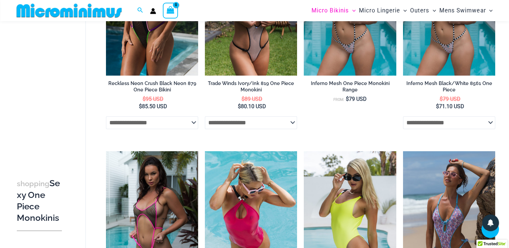
scroll to position [253, 0]
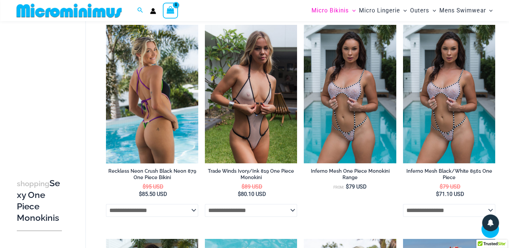
type input "**********"
click at [164, 81] on img at bounding box center [152, 94] width 92 height 138
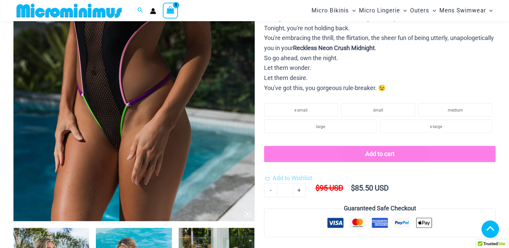
scroll to position [124, 0]
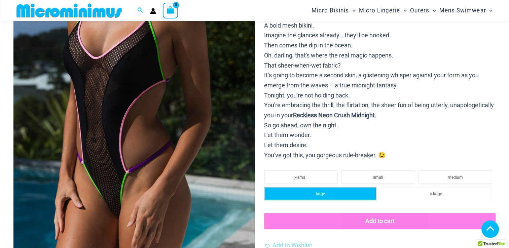
type input "**********"
click at [311, 189] on li "large" at bounding box center [320, 193] width 112 height 13
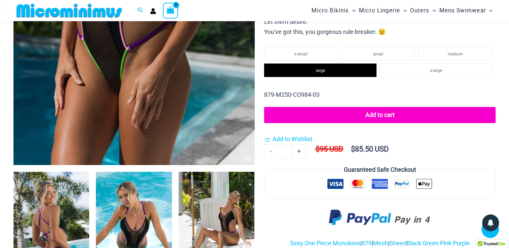
scroll to position [332, 0]
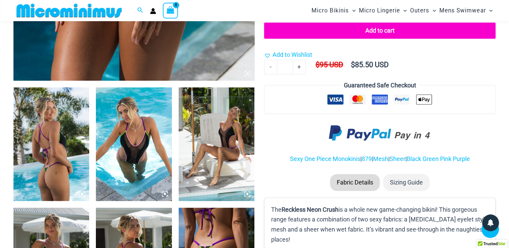
click at [59, 135] on img at bounding box center [51, 144] width 76 height 114
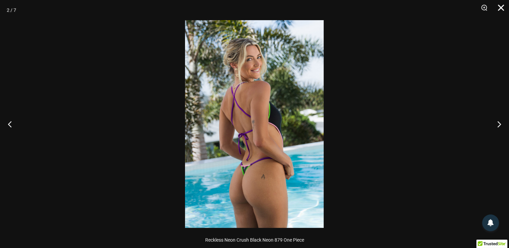
click at [499, 14] on button "Close" at bounding box center [498, 10] width 17 height 20
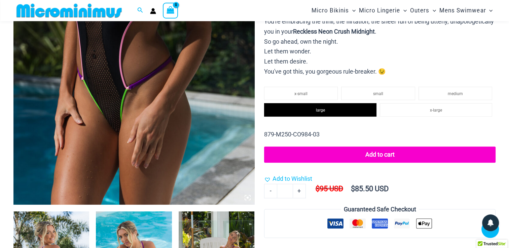
scroll to position [298, 0]
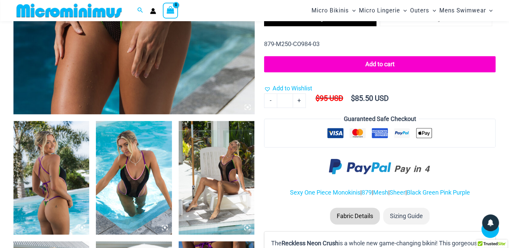
click at [136, 164] on img at bounding box center [134, 178] width 76 height 114
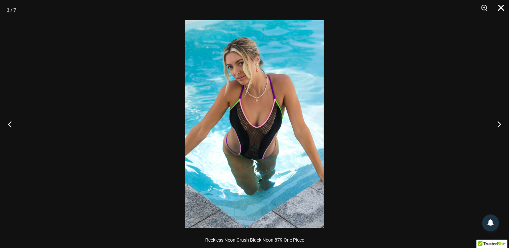
click at [497, 9] on button "Close" at bounding box center [498, 10] width 17 height 20
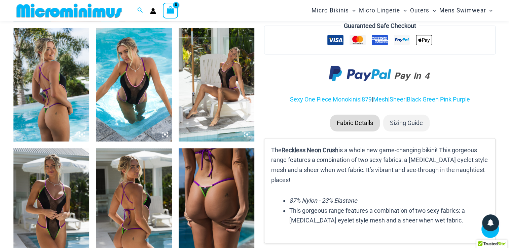
scroll to position [399, 0]
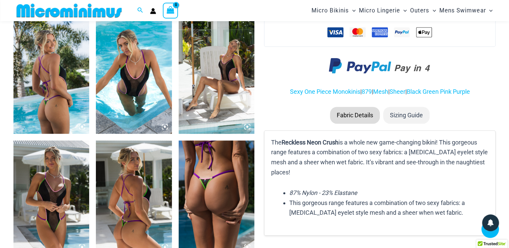
click at [35, 105] on img at bounding box center [51, 77] width 76 height 114
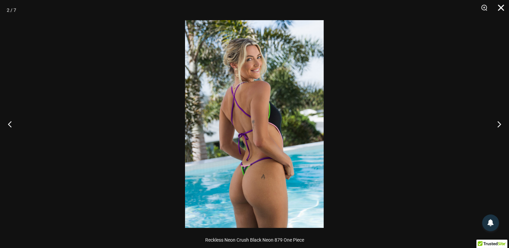
click at [500, 10] on button "Close" at bounding box center [498, 10] width 17 height 20
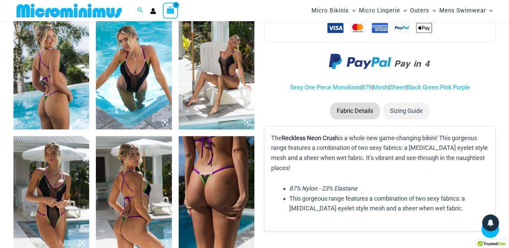
scroll to position [467, 0]
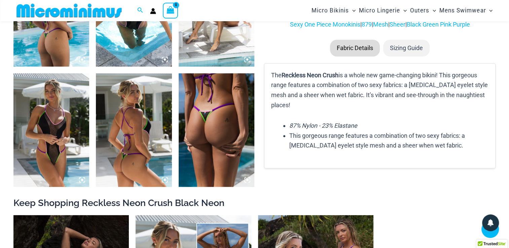
click at [202, 125] on img at bounding box center [216, 130] width 76 height 114
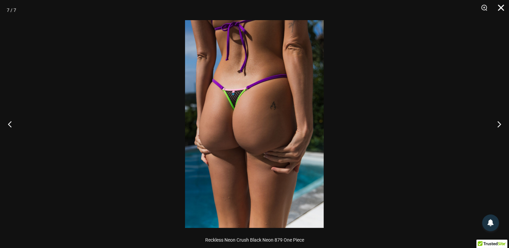
click at [501, 10] on button "Close" at bounding box center [498, 10] width 17 height 20
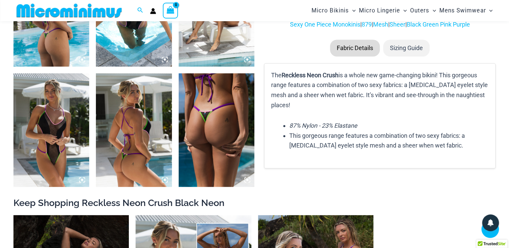
click at [48, 141] on img at bounding box center [51, 130] width 76 height 114
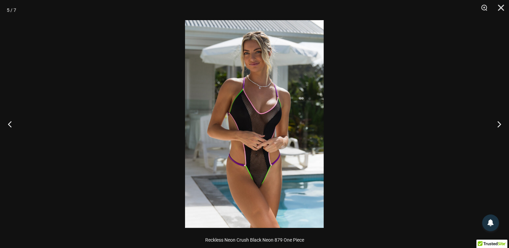
click at [351, 194] on div at bounding box center [254, 124] width 509 height 248
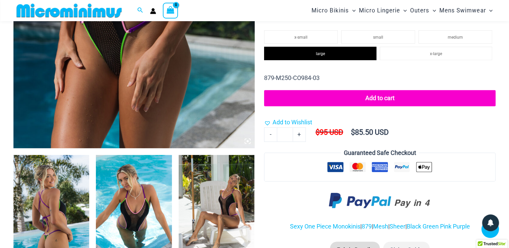
scroll to position [265, 0]
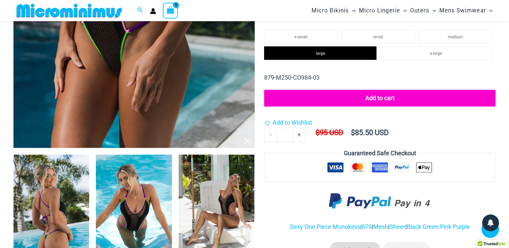
click at [357, 97] on button "Add to cart" at bounding box center [379, 98] width 231 height 17
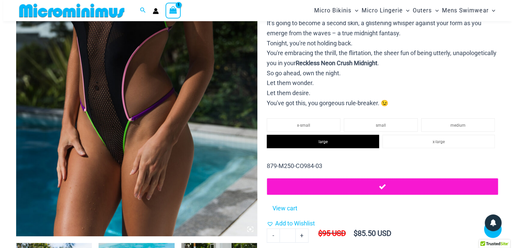
scroll to position [0, 0]
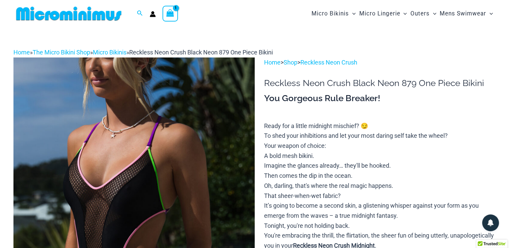
click at [167, 16] on icon "View Shopping Cart, 1 items" at bounding box center [170, 13] width 8 height 8
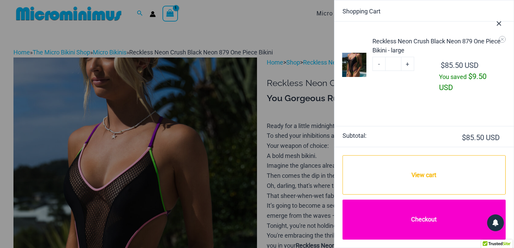
click at [402, 210] on link "Checkout" at bounding box center [423, 220] width 163 height 40
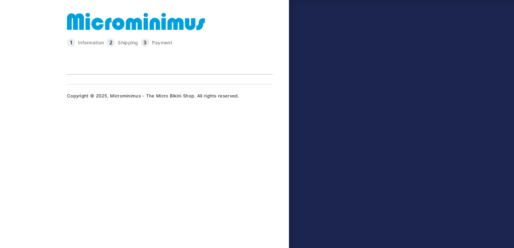
type input "**********"
select select "*****"
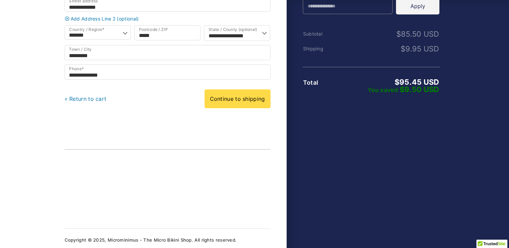
scroll to position [144, 0]
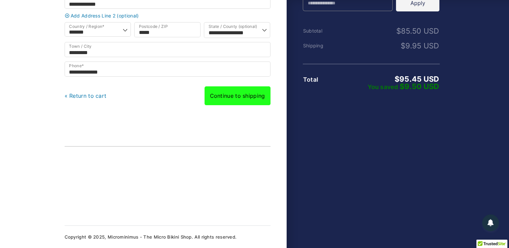
click at [231, 100] on link "Continue to shipping" at bounding box center [237, 95] width 66 height 19
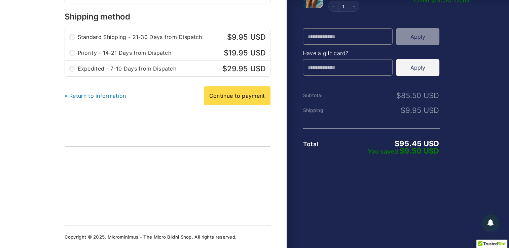
scroll to position [81, 0]
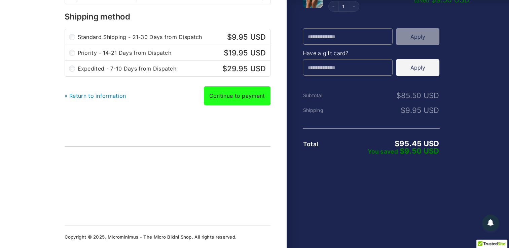
click at [232, 95] on link "Continue to payment" at bounding box center [237, 95] width 67 height 19
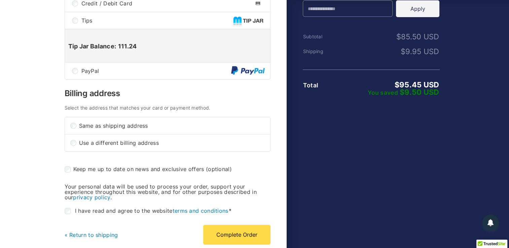
scroll to position [278, 0]
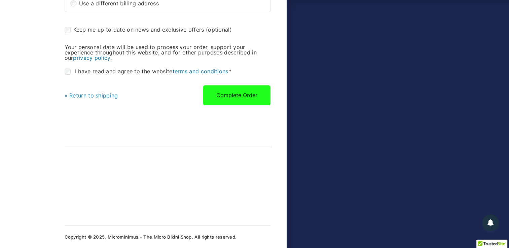
click at [233, 95] on button "Complete Order" at bounding box center [236, 94] width 67 height 19
